Goal: Find specific page/section: Find specific page/section

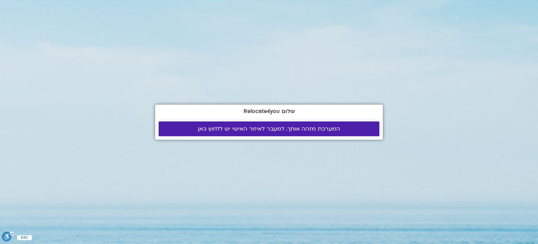
click at [215, 127] on span "המערכת מזהה אותך. למעבר לאיזור האישי יש ללחוץ כאן" at bounding box center [269, 128] width 142 height 6
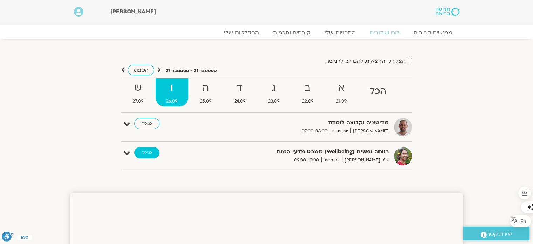
click at [150, 154] on link "כניסה" at bounding box center [146, 152] width 25 height 11
